Goal: Navigation & Orientation: Find specific page/section

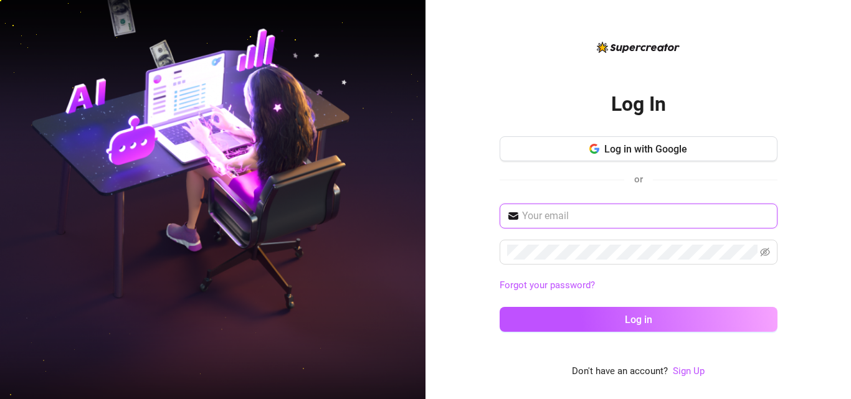
type input "[PERSON_NAME][EMAIL_ADDRESS][DOMAIN_NAME]"
click at [469, 240] on div "Log In Log in with Google or [PERSON_NAME][EMAIL_ADDRESS][DOMAIN_NAME] Forgot y…" at bounding box center [637, 199] width 425 height 399
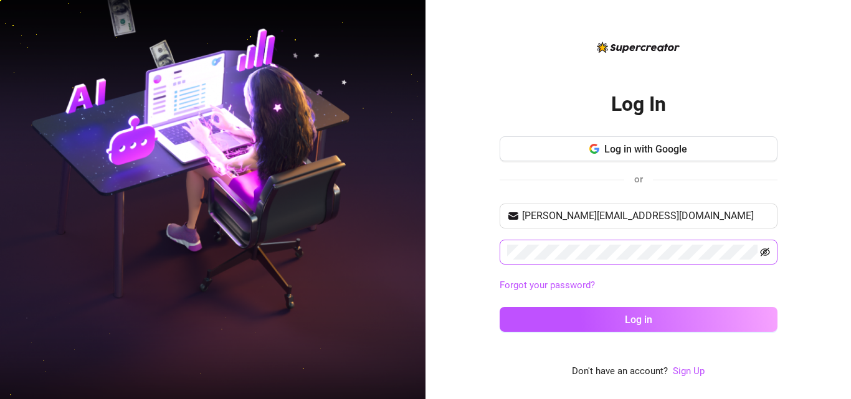
click at [760, 253] on icon "eye-invisible" at bounding box center [765, 252] width 10 height 9
click at [445, 235] on div "Log In Log in with Google or [PERSON_NAME][EMAIL_ADDRESS][DOMAIN_NAME] Forgot y…" at bounding box center [637, 199] width 425 height 399
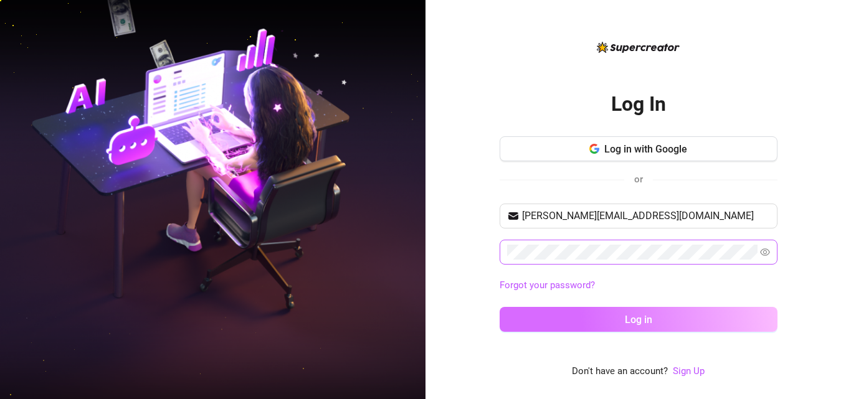
click at [551, 319] on button "Log in" at bounding box center [638, 319] width 278 height 25
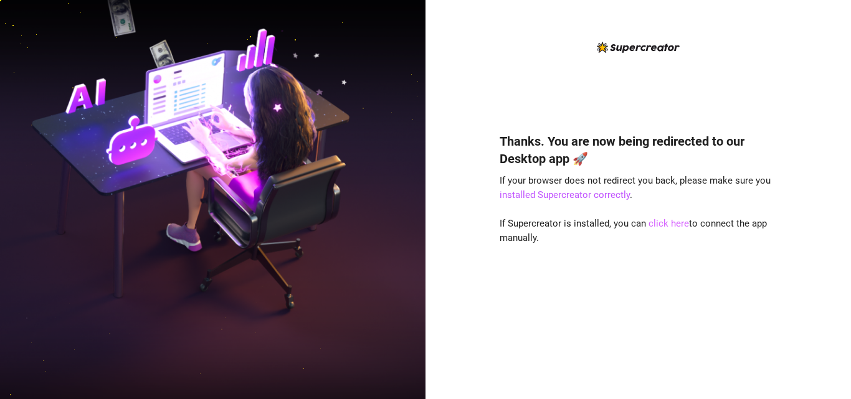
click at [666, 223] on link "click here" at bounding box center [668, 223] width 40 height 11
click at [657, 220] on link "click here" at bounding box center [668, 223] width 40 height 11
click at [658, 222] on link "click here" at bounding box center [668, 223] width 40 height 11
click at [656, 222] on link "click here" at bounding box center [668, 223] width 40 height 11
click at [661, 222] on link "click here" at bounding box center [668, 223] width 40 height 11
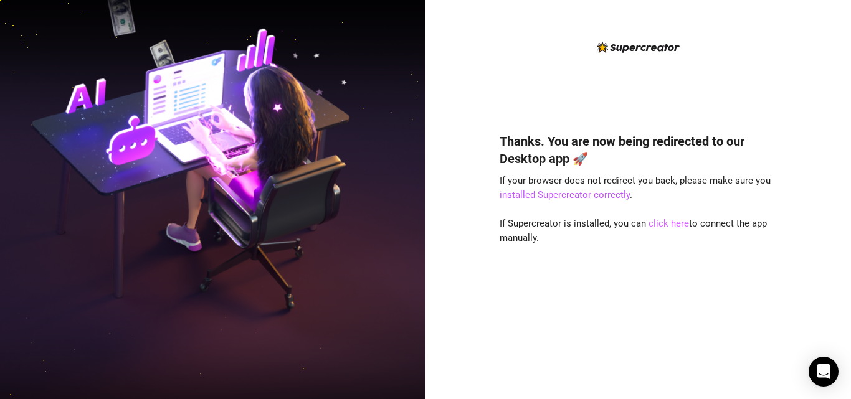
click at [659, 221] on link "click here" at bounding box center [668, 223] width 40 height 11
click at [656, 226] on link "click here" at bounding box center [668, 223] width 40 height 11
